Goal: Task Accomplishment & Management: Manage account settings

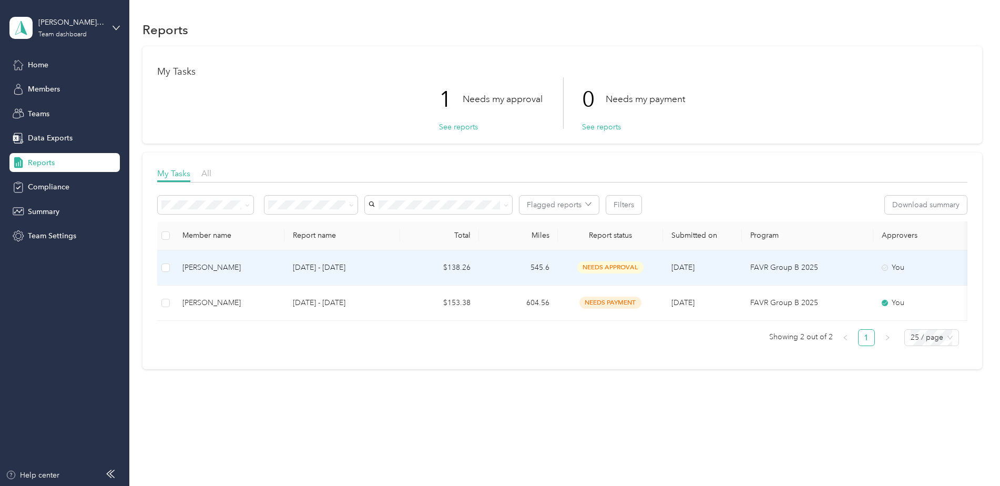
click at [397, 274] on td "[DATE] - [DATE]" at bounding box center [343, 267] width 116 height 35
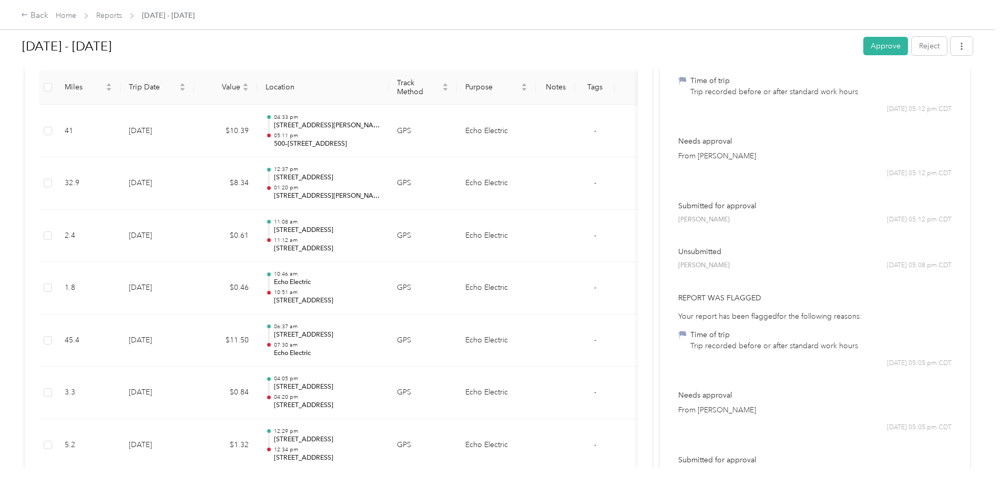
scroll to position [263, 0]
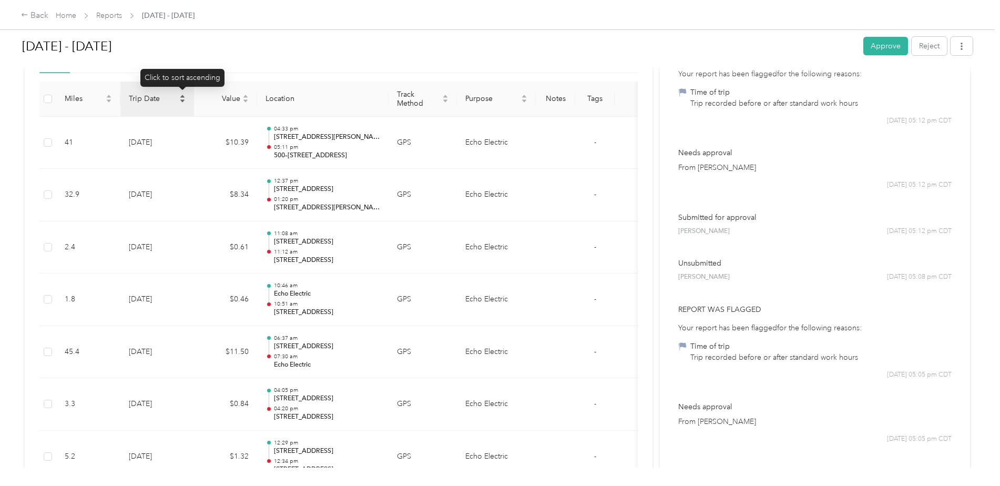
click at [185, 101] on icon "caret-down" at bounding box center [182, 101] width 6 height 6
click at [184, 97] on icon "caret-up" at bounding box center [182, 96] width 4 height 3
click at [184, 96] on icon "caret-up" at bounding box center [182, 96] width 6 height 6
click at [181, 103] on icon "caret-down" at bounding box center [182, 101] width 6 height 6
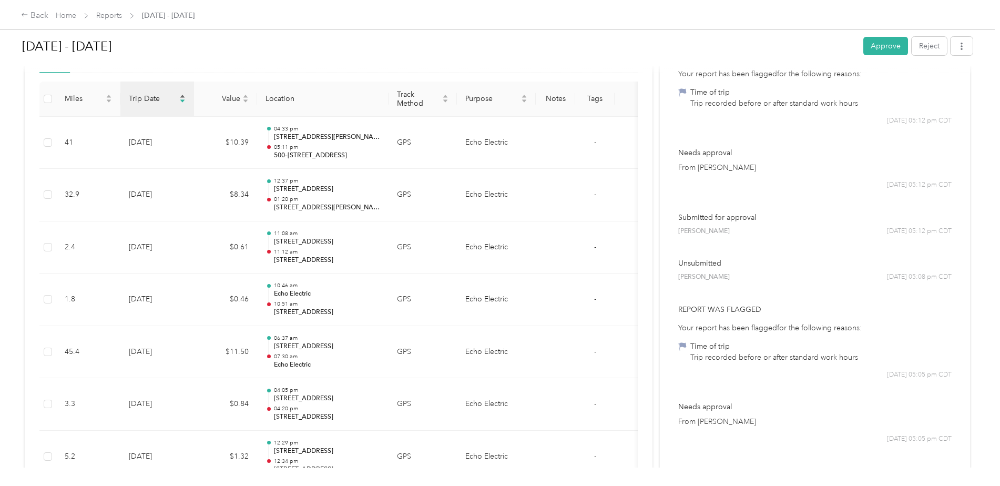
click at [181, 103] on icon "caret-down" at bounding box center [182, 101] width 6 height 6
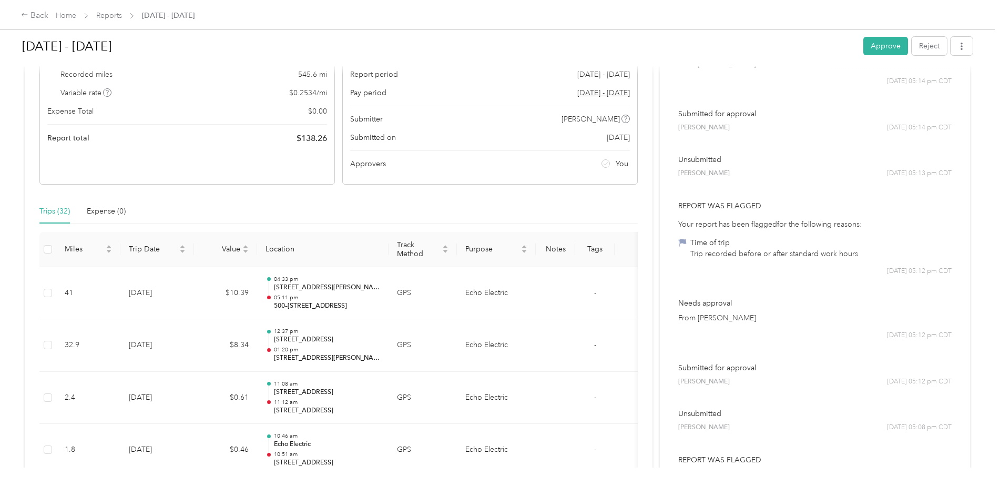
scroll to position [0, 0]
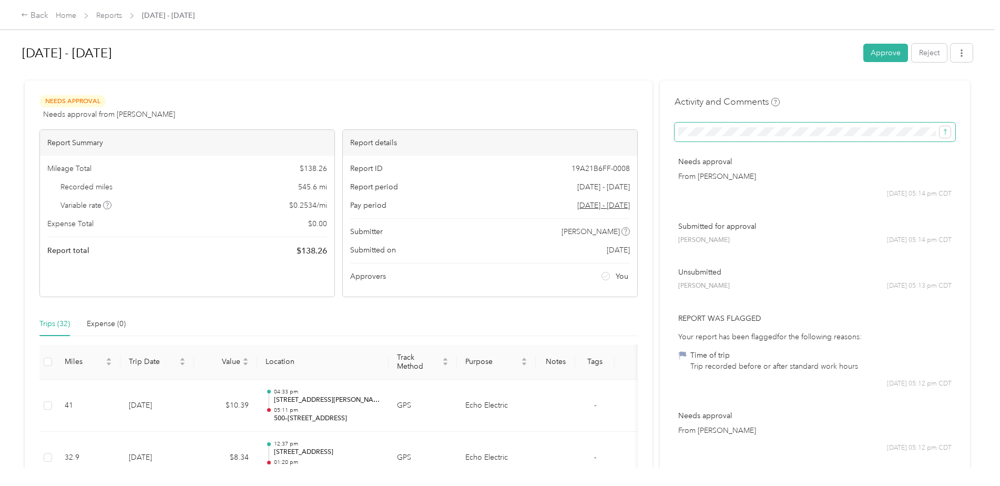
click at [701, 137] on span at bounding box center [815, 132] width 281 height 19
click at [695, 137] on span at bounding box center [815, 132] width 281 height 19
click at [879, 57] on button "Approve" at bounding box center [886, 53] width 45 height 18
